Goal: Transaction & Acquisition: Purchase product/service

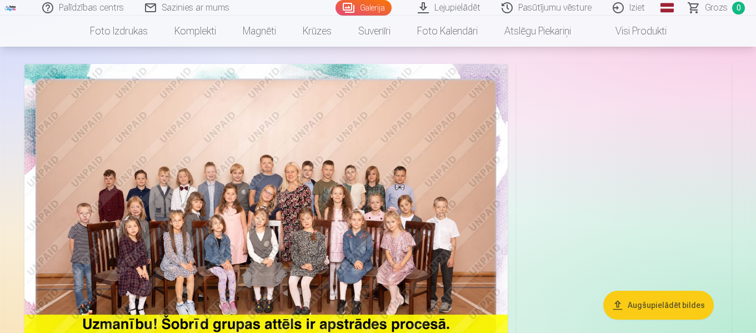
scroll to position [56, 0]
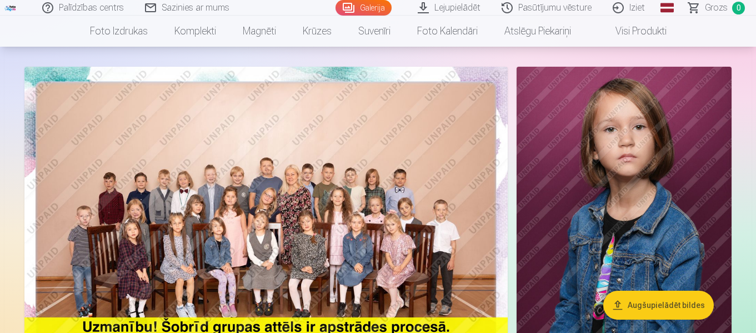
click at [606, 215] on img at bounding box center [624, 228] width 215 height 323
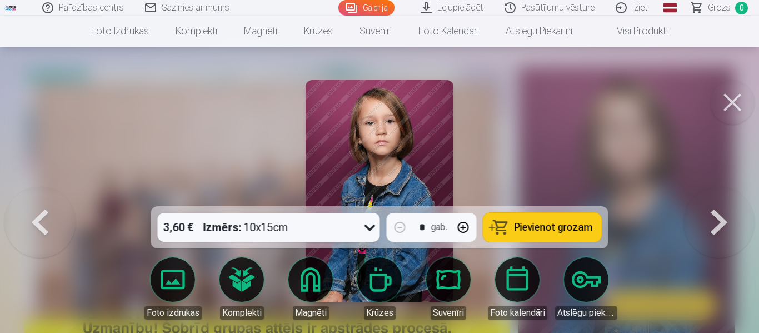
click at [368, 232] on icon at bounding box center [370, 227] width 18 height 18
drag, startPoint x: 724, startPoint y: 105, endPoint x: 681, endPoint y: 133, distance: 50.6
click at [722, 105] on button at bounding box center [732, 102] width 44 height 44
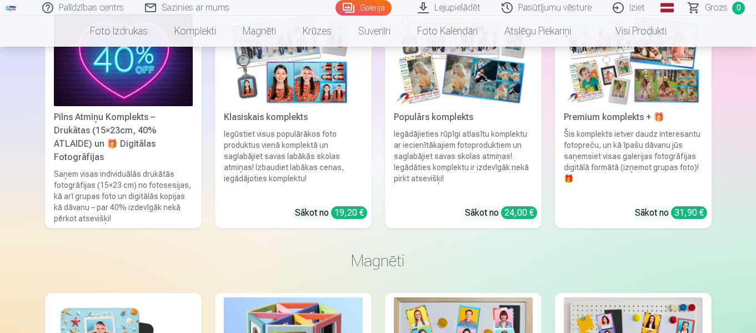
scroll to position [3946, 0]
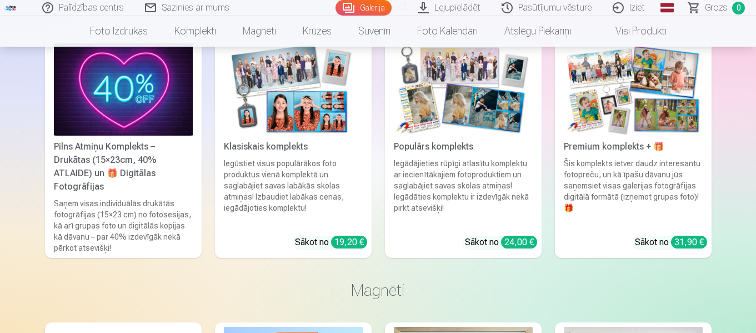
click at [510, 236] on div "24,00 €" at bounding box center [519, 242] width 36 height 13
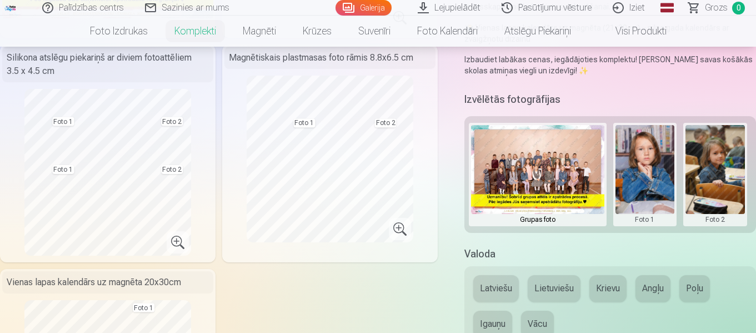
scroll to position [111, 0]
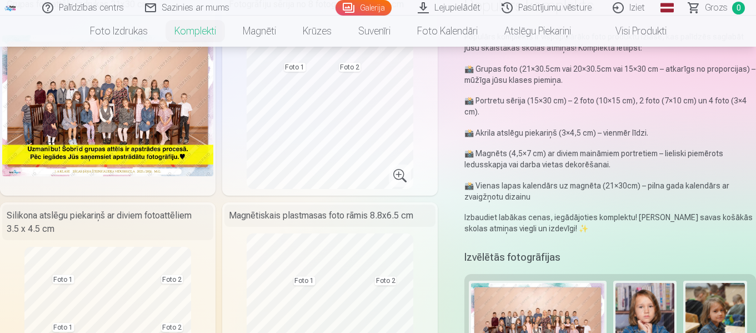
scroll to position [3946, 0]
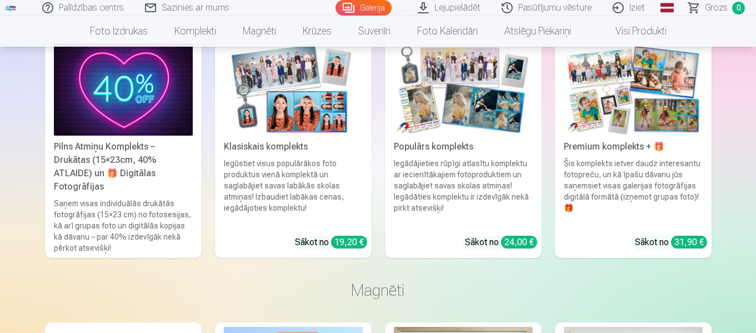
click at [348, 236] on div "19,20 €" at bounding box center [349, 242] width 36 height 13
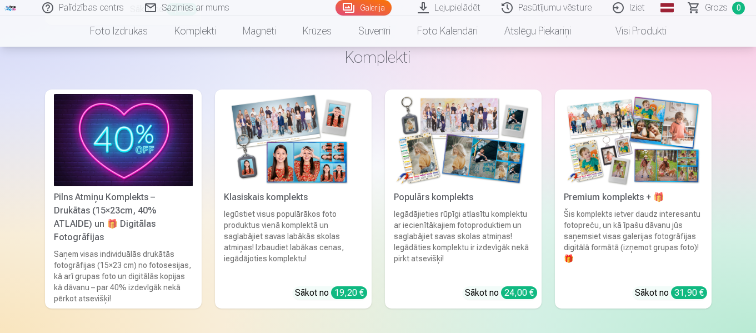
scroll to position [3915, 0]
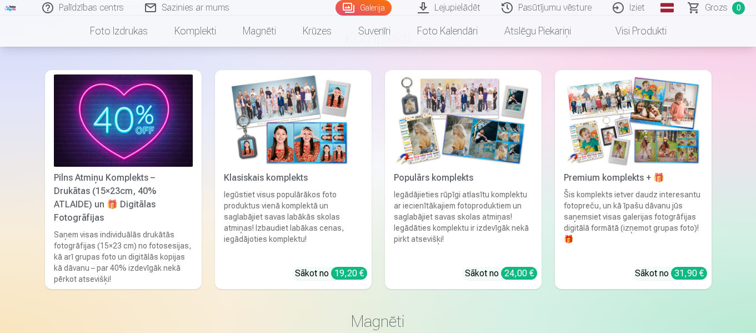
click at [690, 267] on div "31,90 €" at bounding box center [689, 273] width 36 height 13
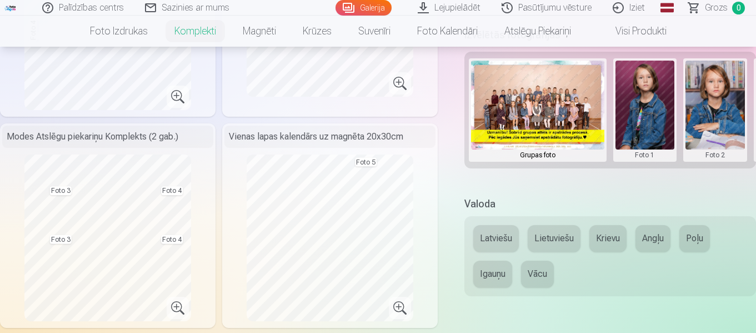
scroll to position [445, 0]
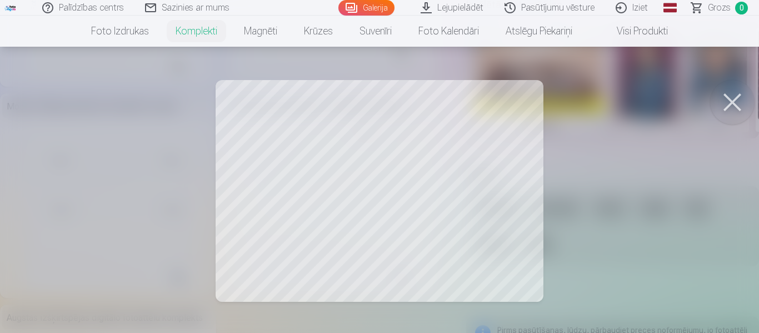
click at [730, 97] on button at bounding box center [732, 102] width 44 height 44
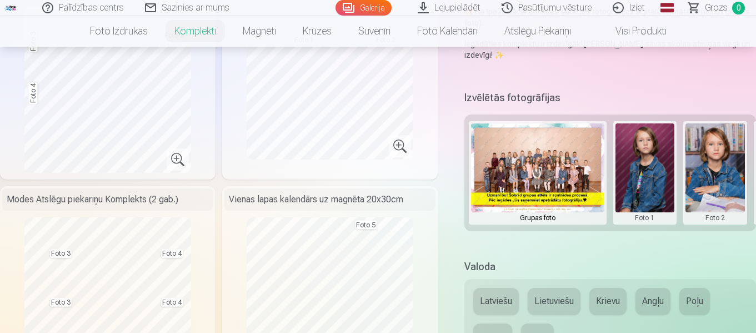
scroll to position [333, 0]
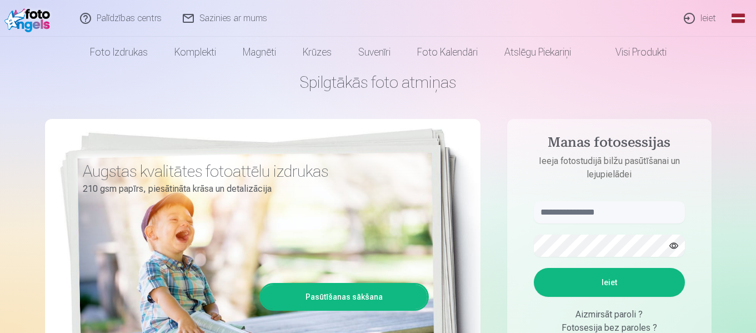
scroll to position [56, 0]
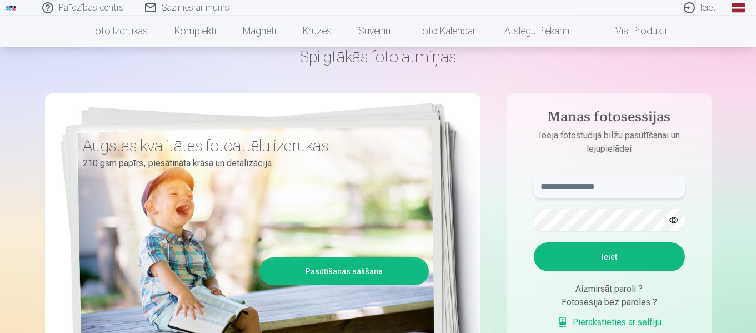
click at [567, 185] on input "text" at bounding box center [609, 187] width 151 height 22
type input "**********"
click at [675, 218] on button "button" at bounding box center [674, 220] width 21 height 21
click at [608, 252] on button "Ieiet" at bounding box center [609, 256] width 151 height 29
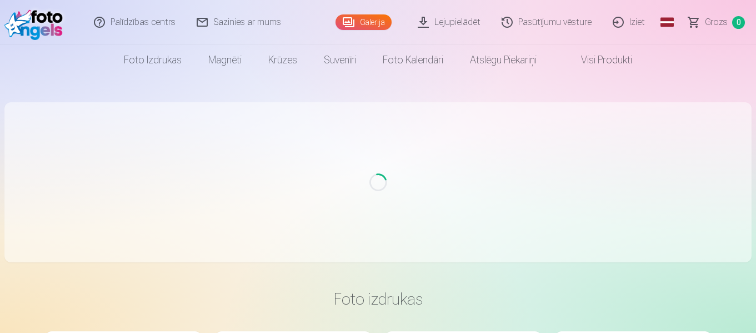
scroll to position [56, 0]
